Goal: Transaction & Acquisition: Purchase product/service

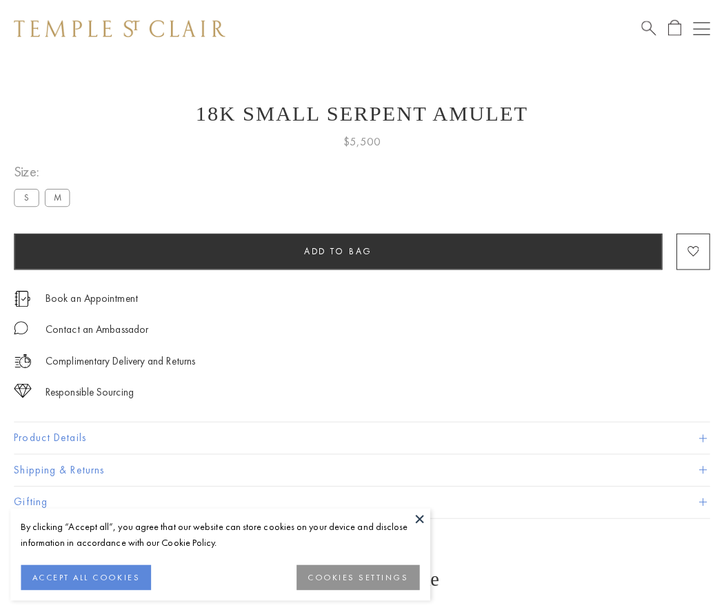
scroll to position [18, 0]
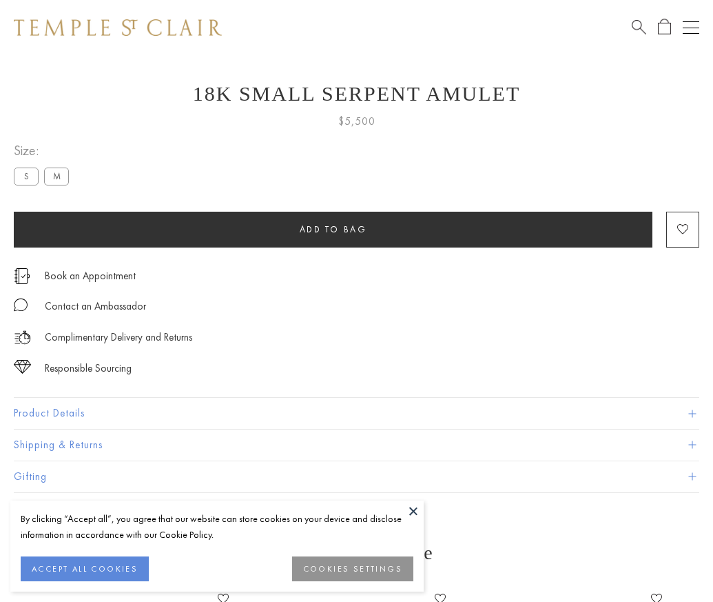
click at [333, 229] on span "Add to bag" at bounding box center [334, 229] width 68 height 12
